Goal: Task Accomplishment & Management: Use online tool/utility

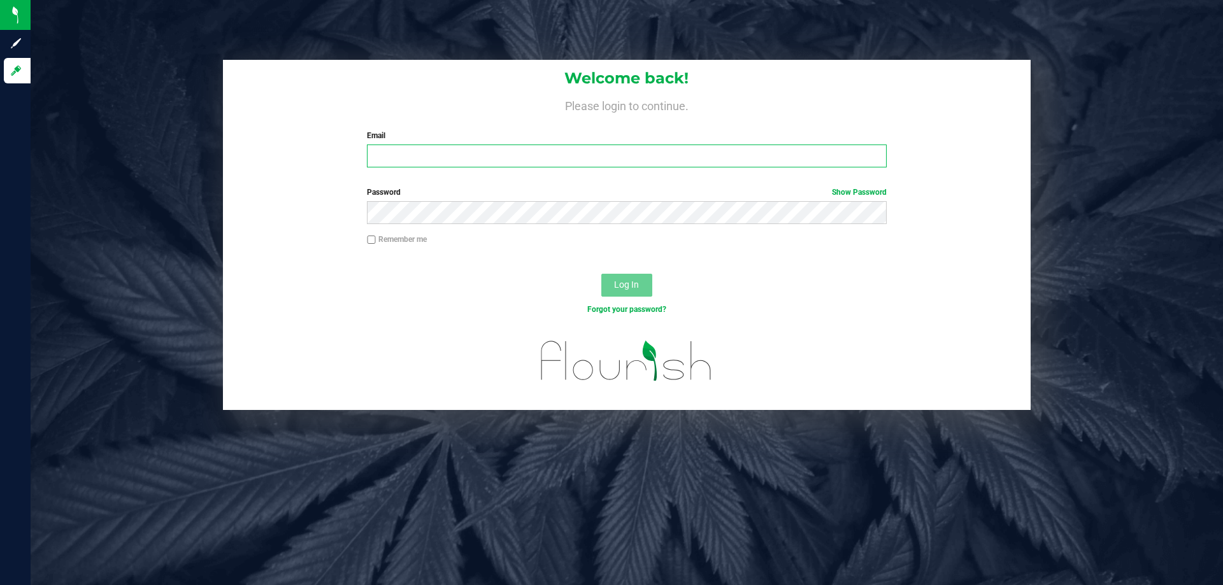
click at [648, 160] on input "Email" at bounding box center [626, 156] width 519 height 23
type input "lhunter@liveparallel.com"
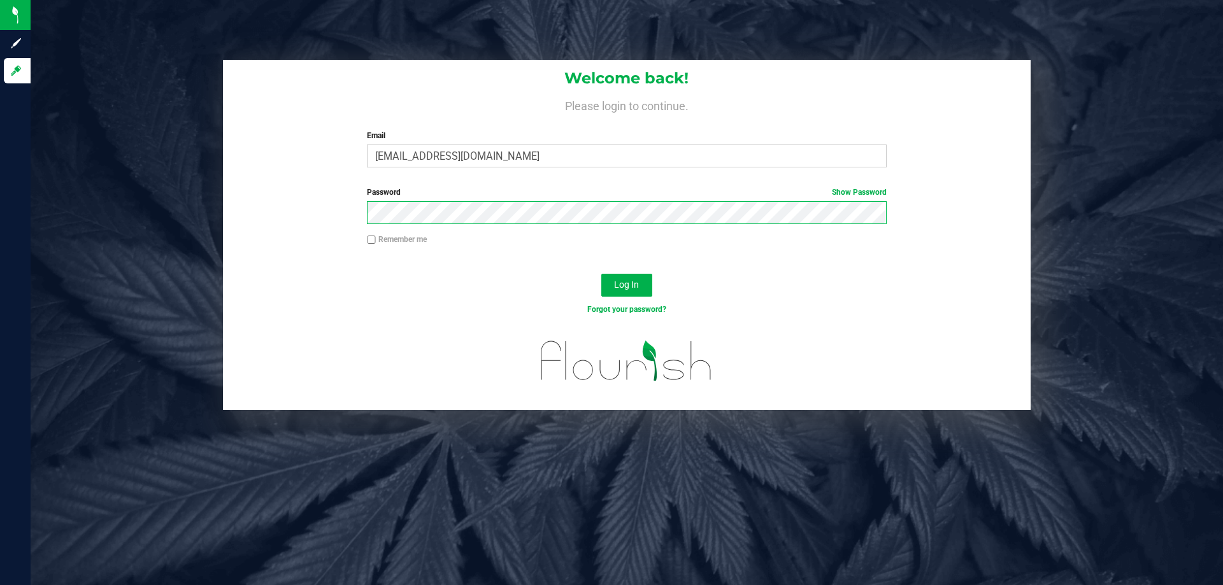
click at [601, 274] on button "Log In" at bounding box center [626, 285] width 51 height 23
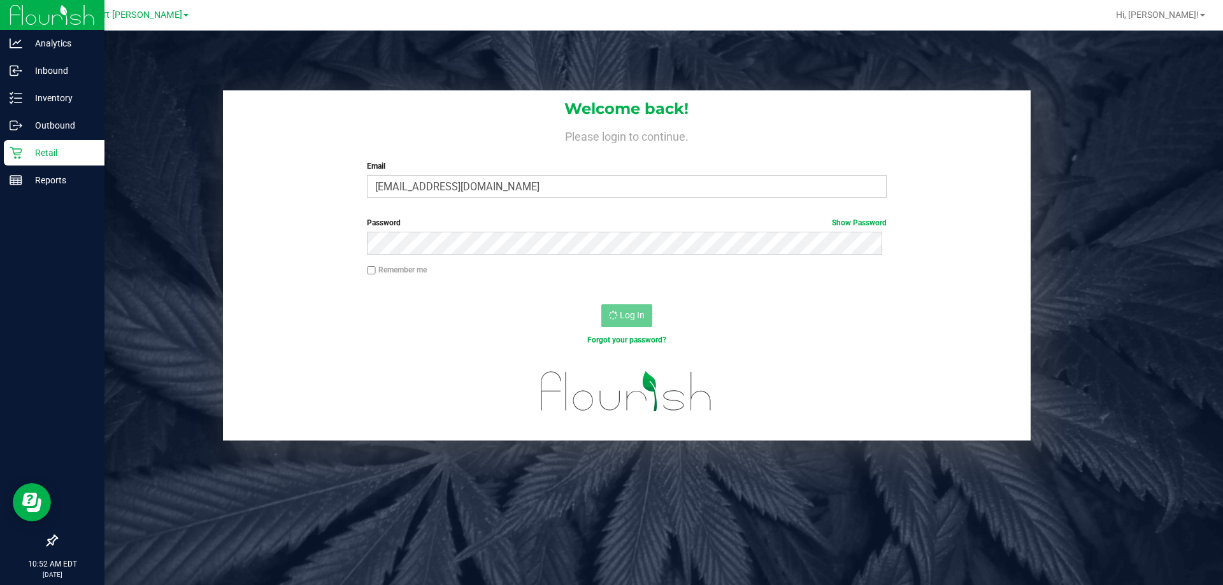
click at [30, 143] on div "Retail" at bounding box center [54, 152] width 101 height 25
click at [52, 101] on p "Inventory" at bounding box center [60, 97] width 76 height 15
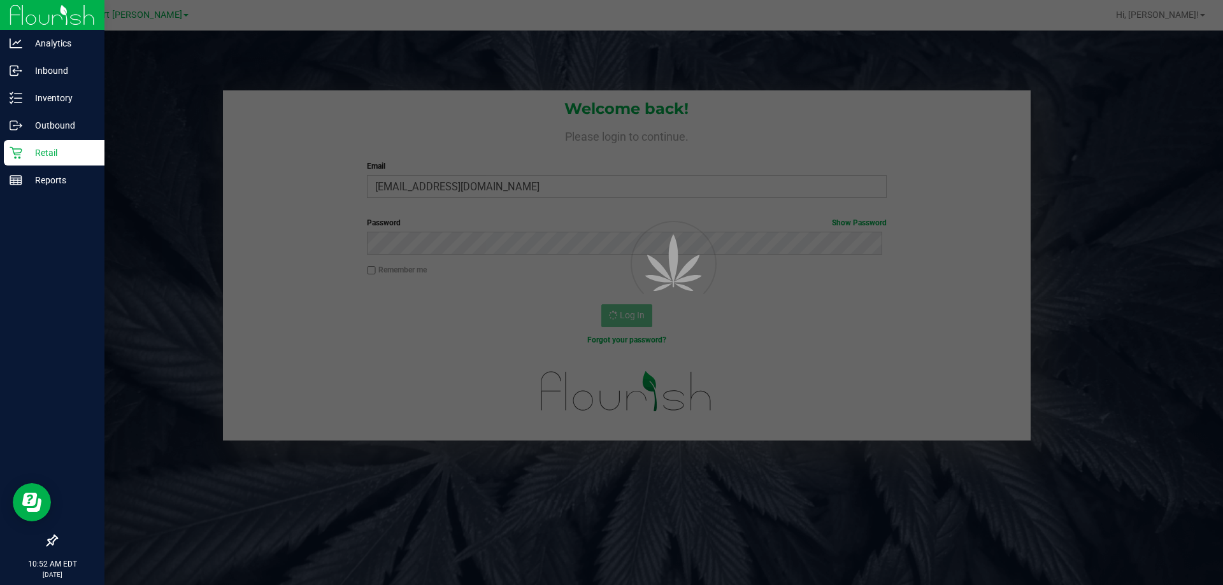
click at [61, 153] on p "Retail" at bounding box center [60, 152] width 76 height 15
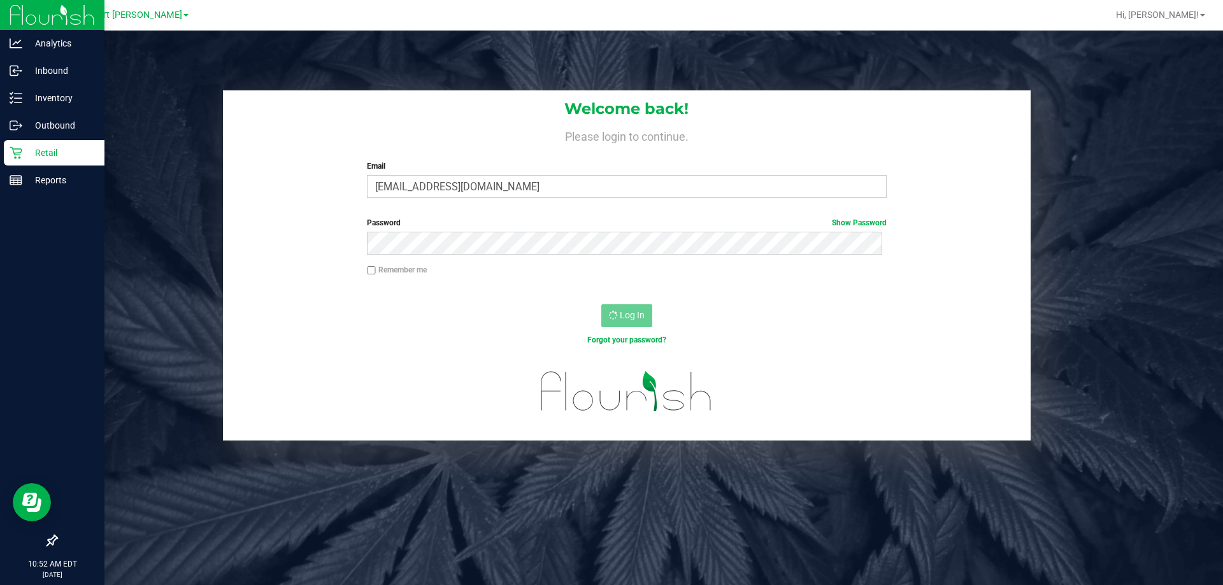
click at [61, 152] on p "Retail" at bounding box center [60, 152] width 76 height 15
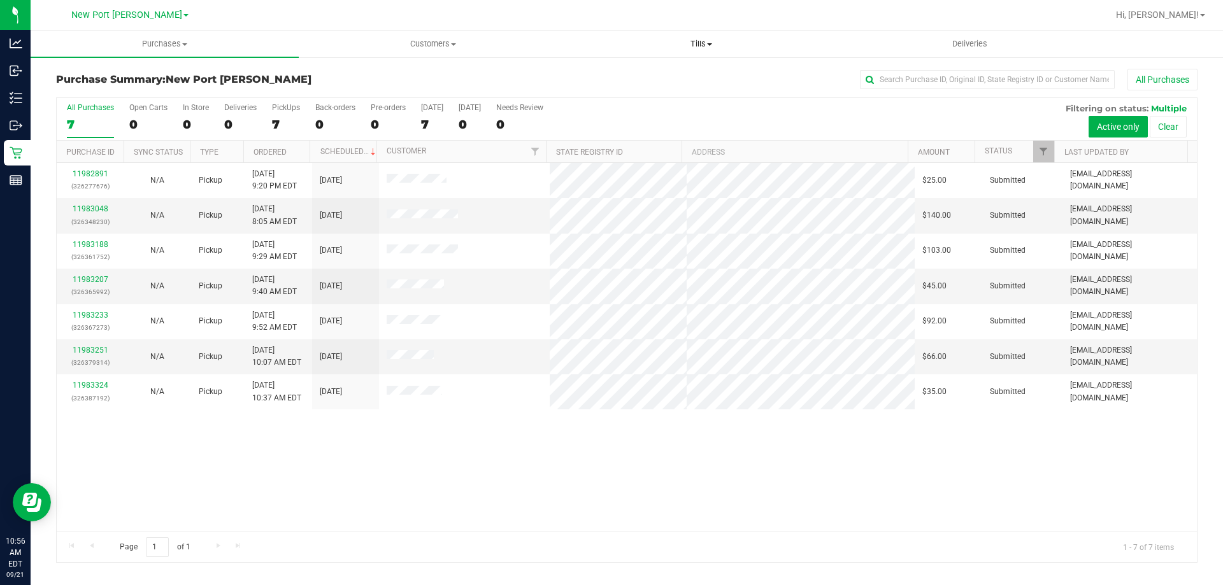
click at [700, 44] on span "Tills" at bounding box center [700, 43] width 267 height 11
click at [629, 73] on span "Manage tills" at bounding box center [610, 76] width 86 height 11
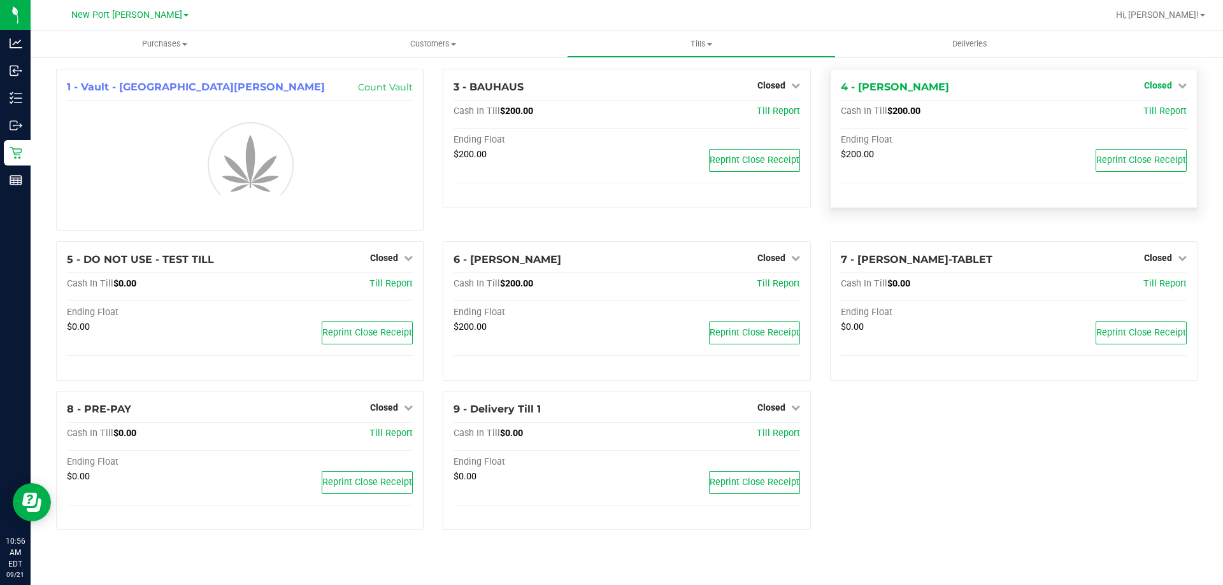
click at [1176, 85] on link "Closed" at bounding box center [1165, 85] width 43 height 10
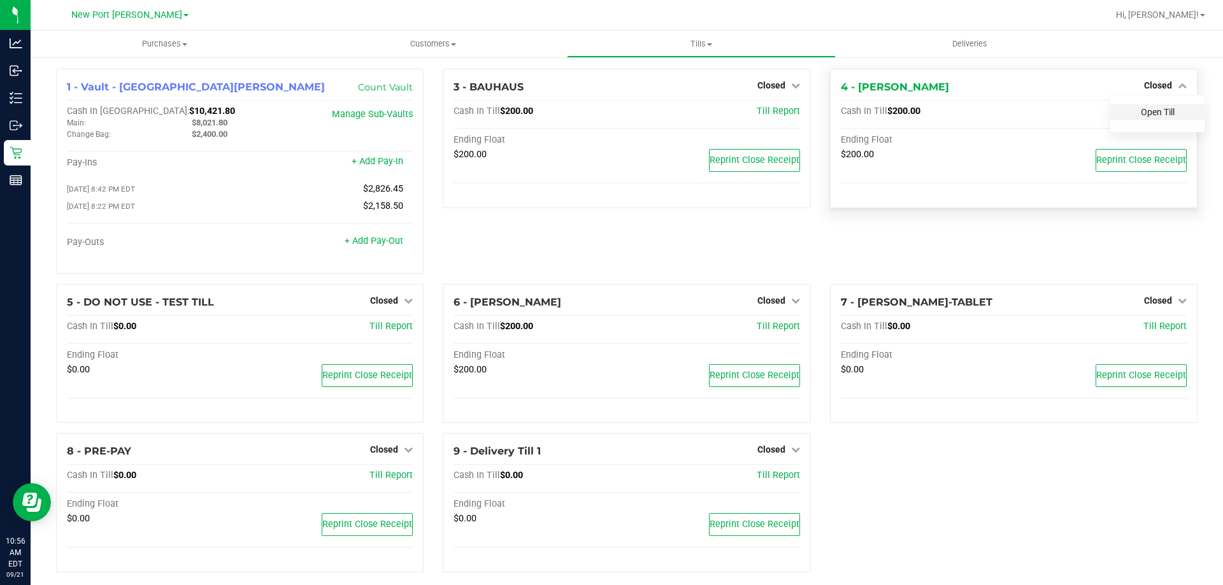
click at [1163, 113] on link "Open Till" at bounding box center [1158, 112] width 34 height 10
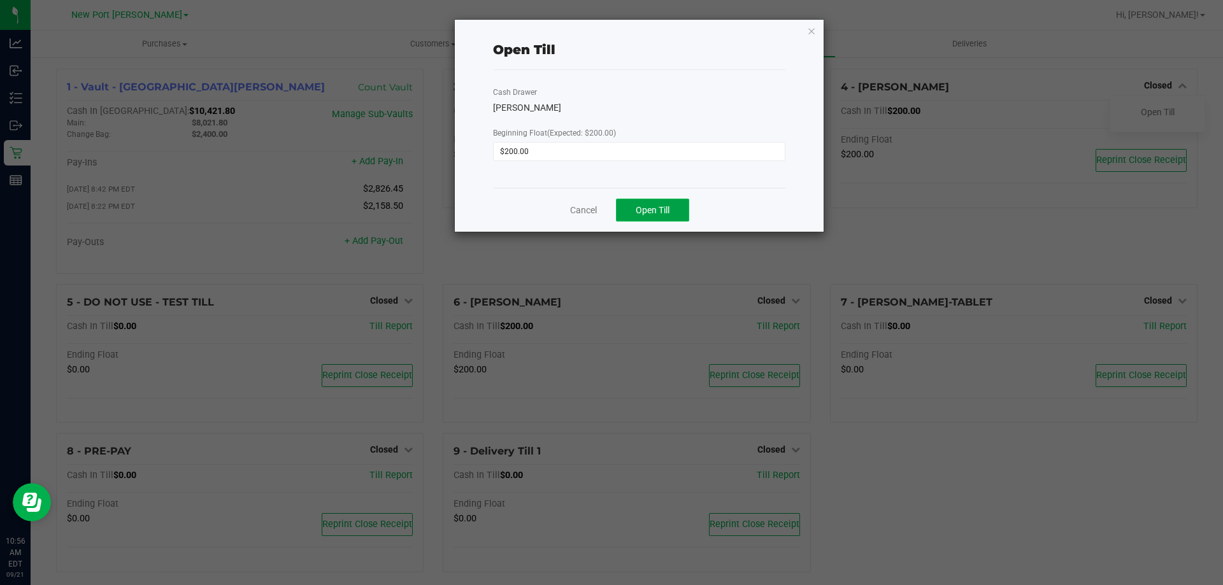
click at [677, 202] on button "Open Till" at bounding box center [652, 210] width 73 height 23
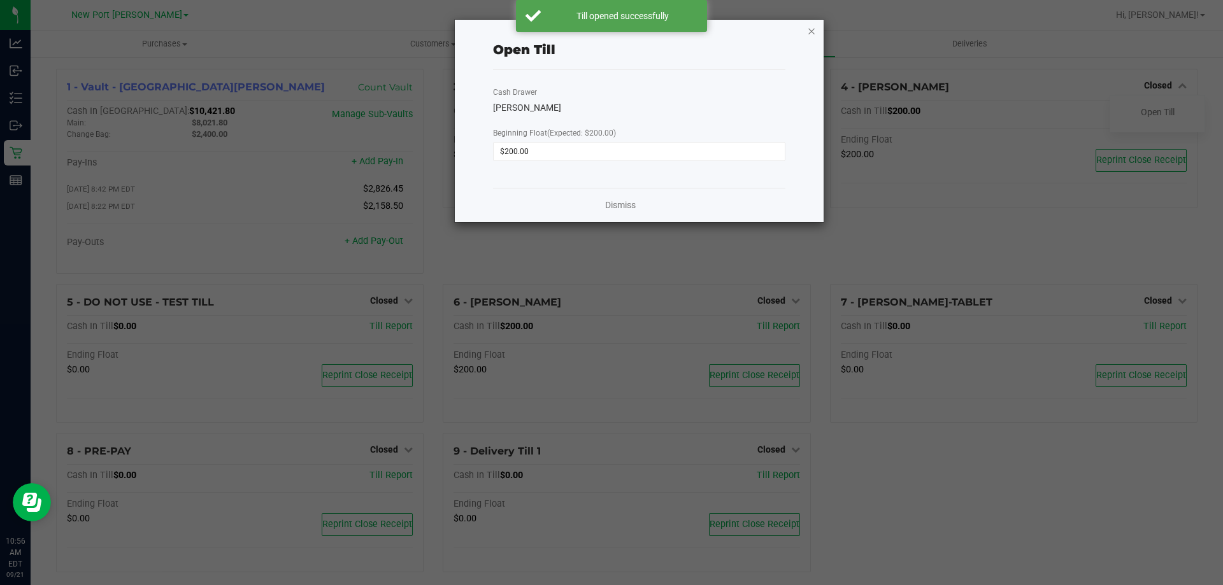
click at [808, 28] on icon "button" at bounding box center [811, 30] width 9 height 15
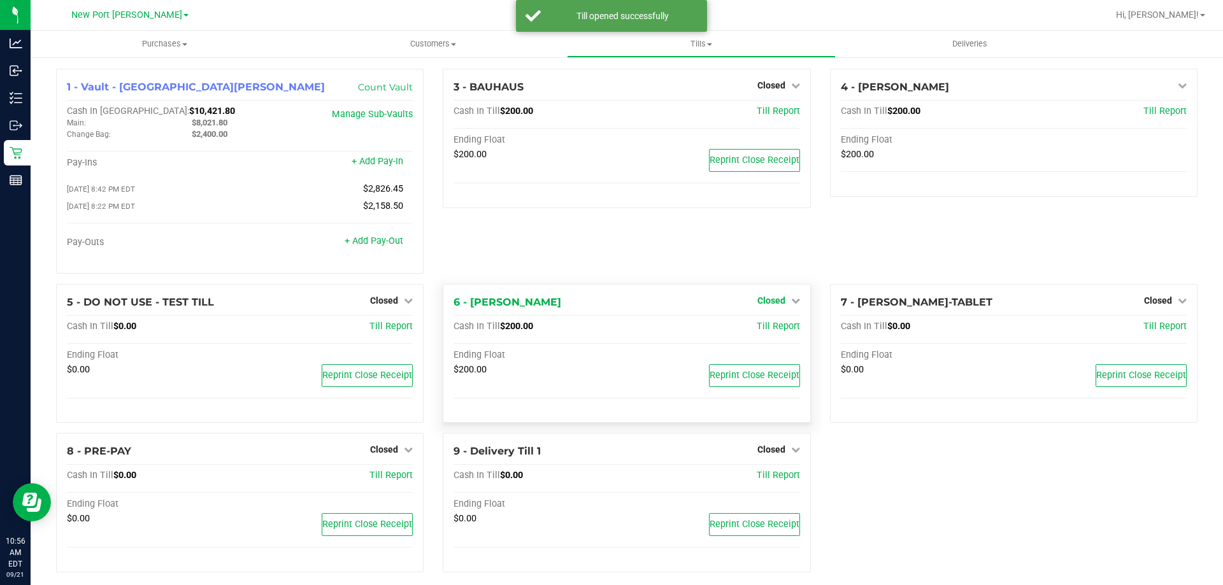
click at [769, 306] on span "Closed" at bounding box center [771, 301] width 28 height 10
click at [754, 327] on link "Open Till" at bounding box center [771, 327] width 34 height 10
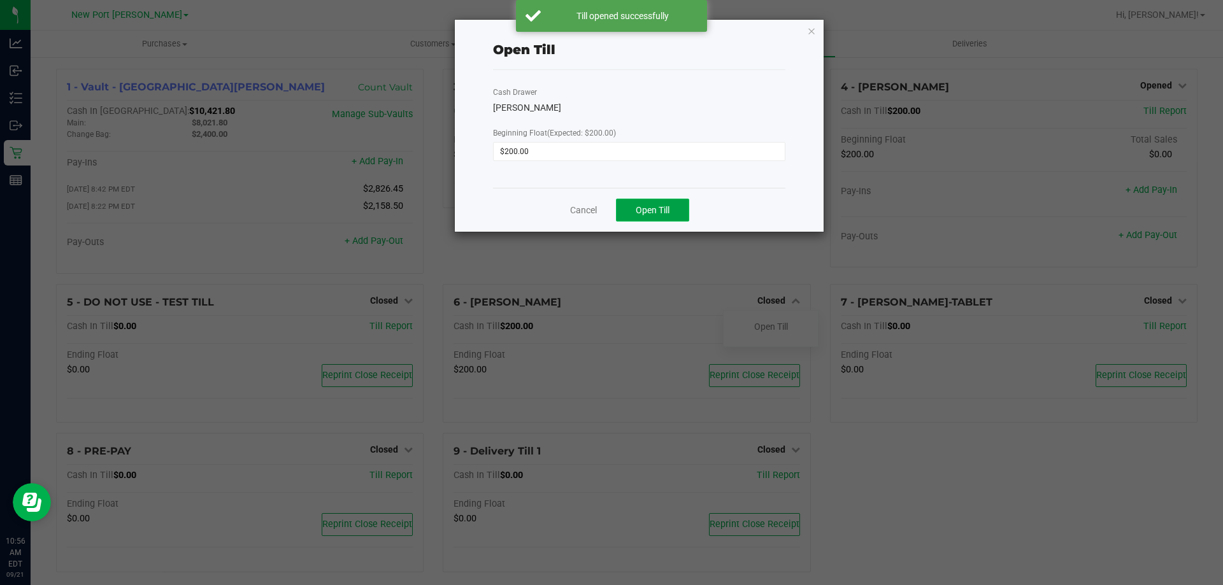
click at [669, 206] on span "Open Till" at bounding box center [653, 210] width 34 height 10
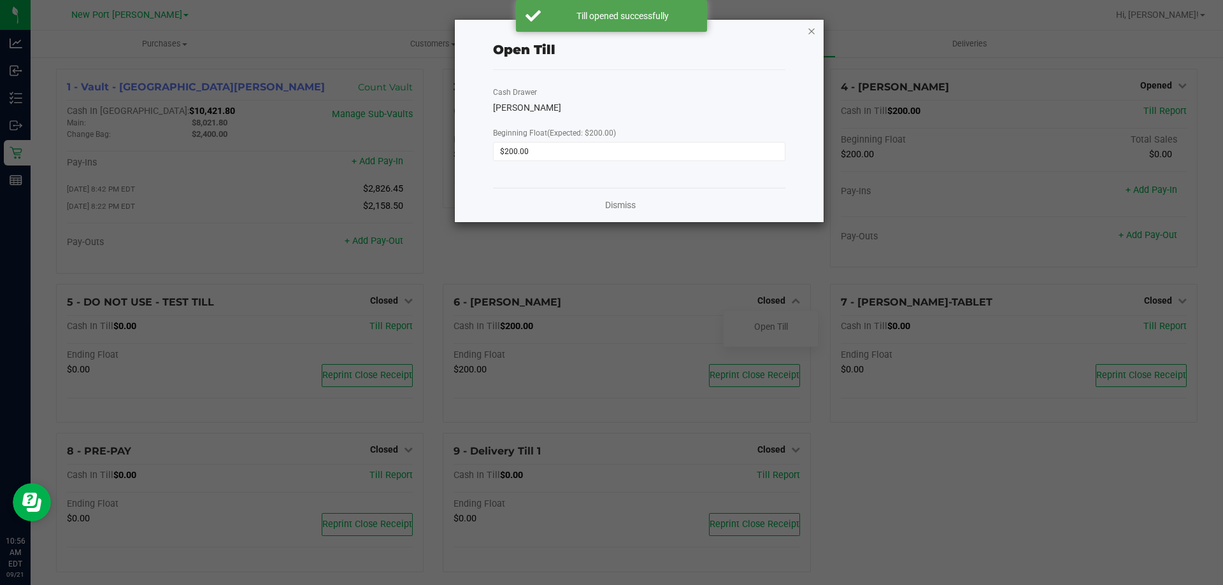
click at [812, 31] on icon "button" at bounding box center [811, 30] width 9 height 15
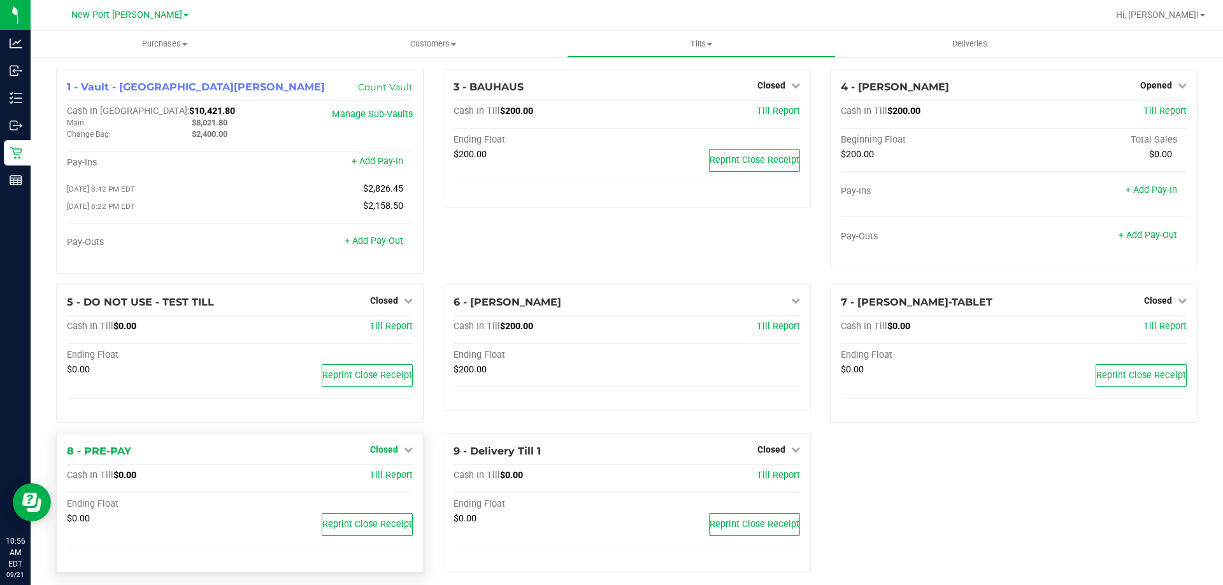
click at [386, 452] on span "Closed" at bounding box center [384, 450] width 28 height 10
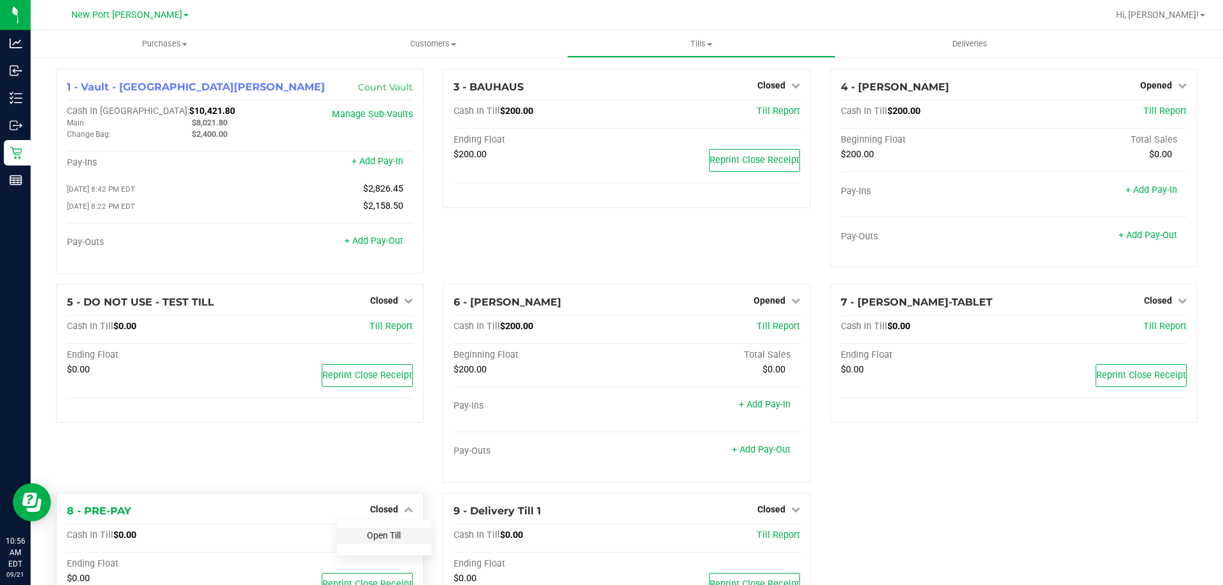
click at [392, 534] on link "Open Till" at bounding box center [384, 536] width 34 height 10
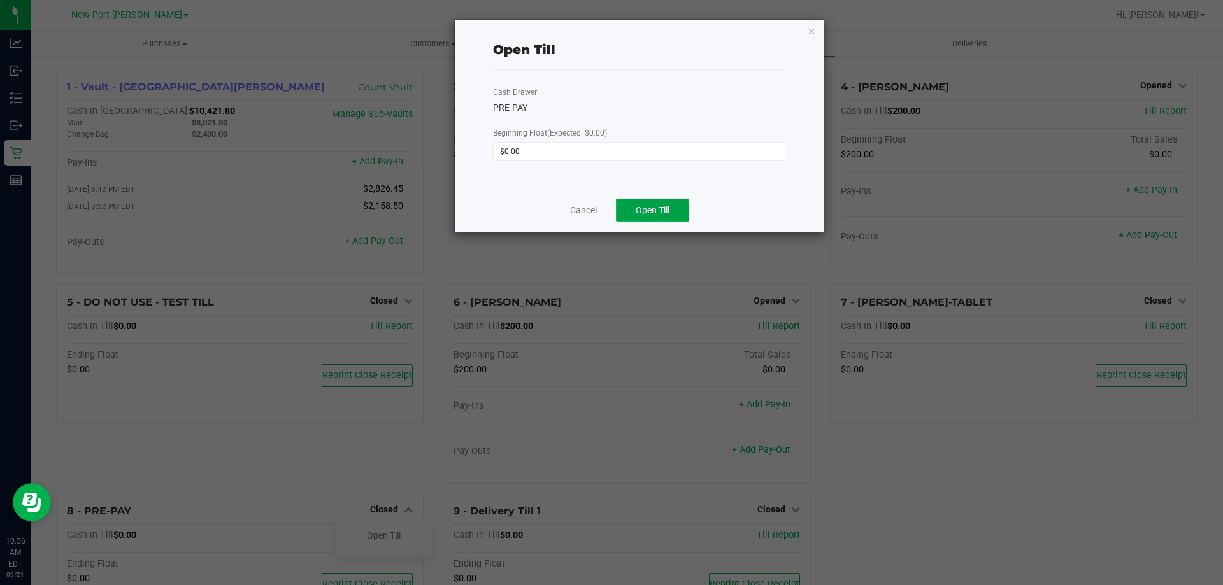
click at [629, 205] on button "Open Till" at bounding box center [652, 210] width 73 height 23
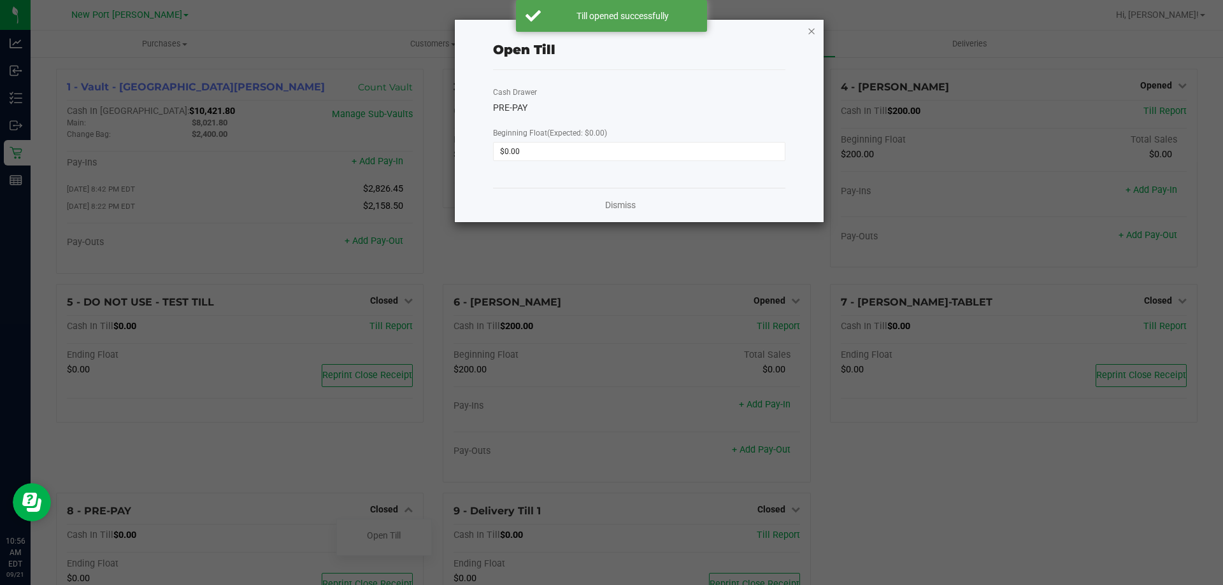
click at [813, 31] on icon "button" at bounding box center [811, 30] width 9 height 15
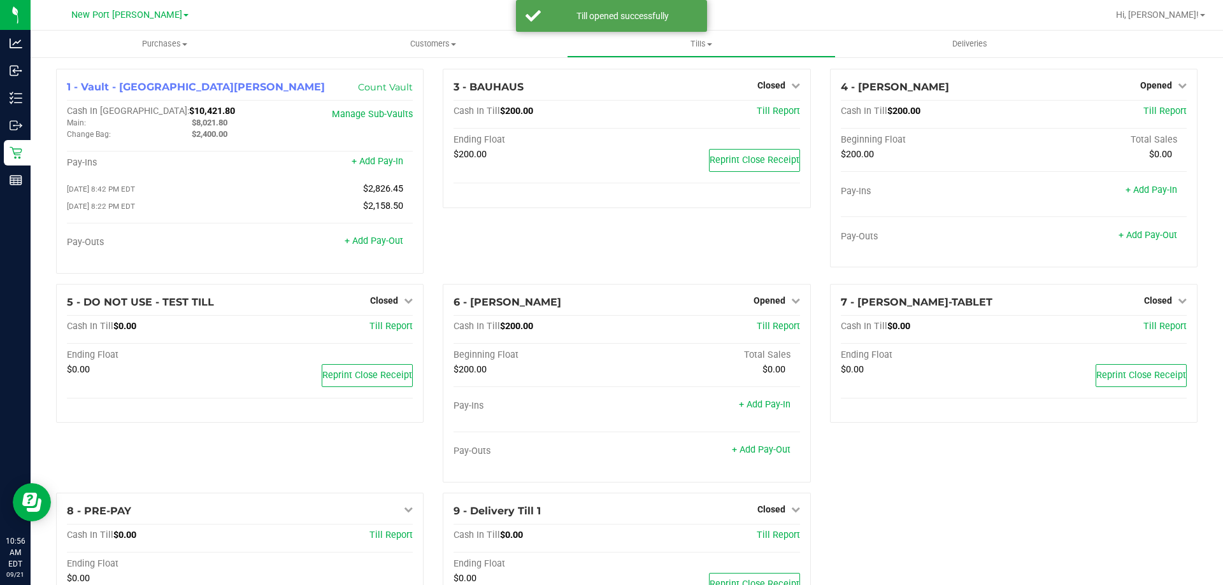
click at [956, 448] on div "7 - [PERSON_NAME]-TABLET Closed Open Till Cash In Till $0.00 Till Report Ending…" at bounding box center [1013, 388] width 387 height 209
